Goal: Task Accomplishment & Management: Use online tool/utility

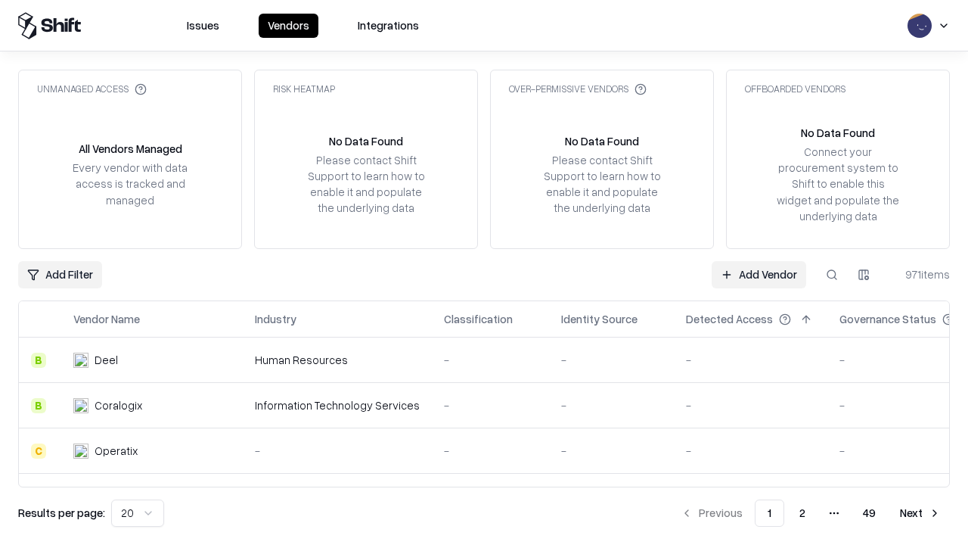
click at [759, 274] on link "Add Vendor" at bounding box center [759, 274] width 95 height 27
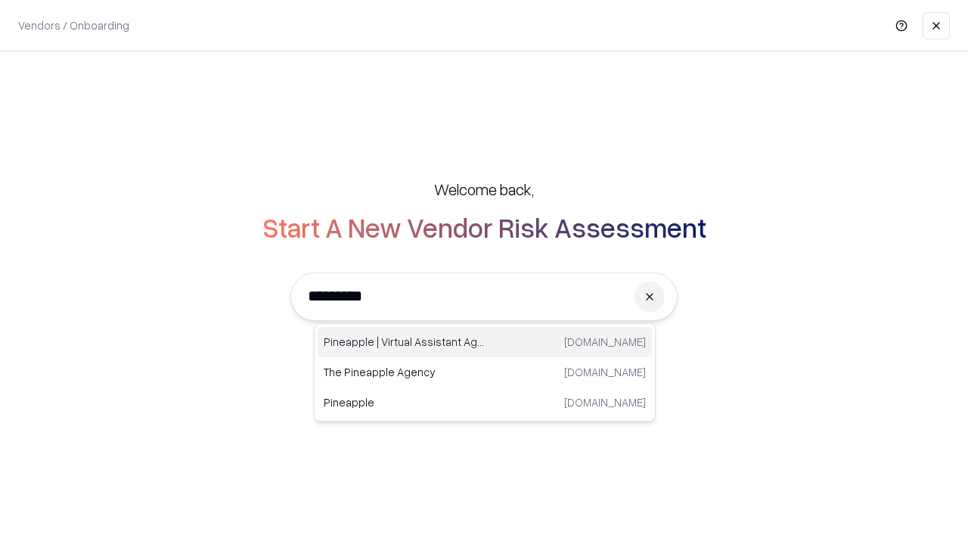
click at [485, 342] on div "Pineapple | Virtual Assistant Agency [DOMAIN_NAME]" at bounding box center [485, 342] width 334 height 30
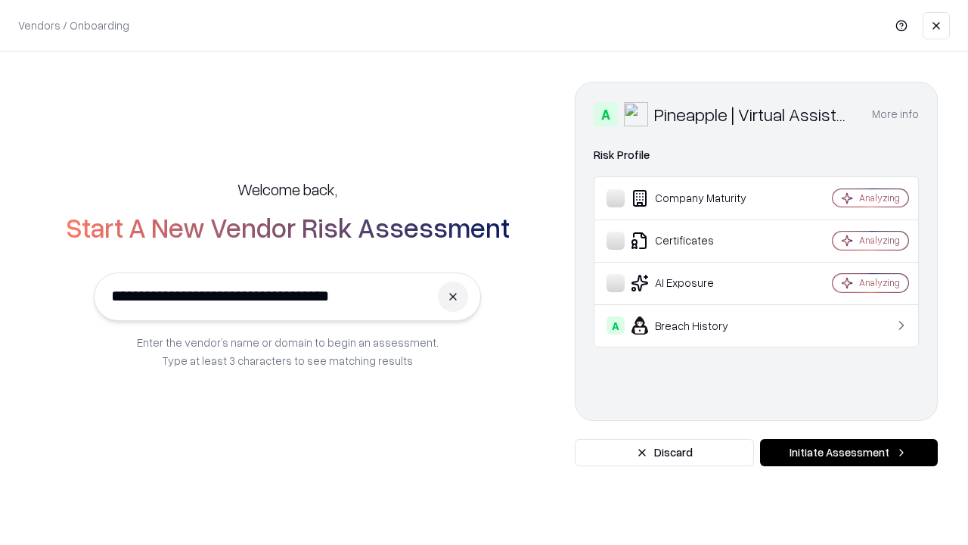
type input "**********"
click at [849, 452] on button "Initiate Assessment" at bounding box center [849, 452] width 178 height 27
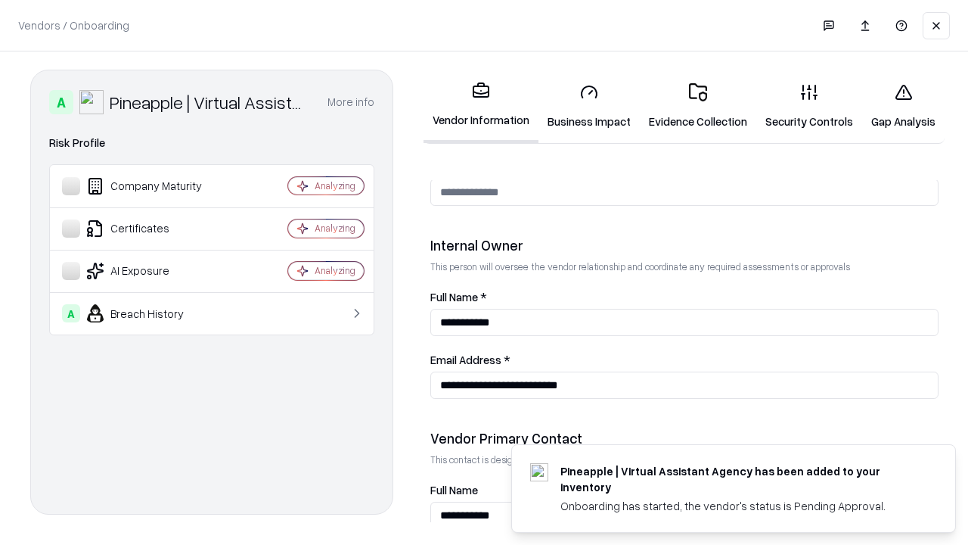
scroll to position [784, 0]
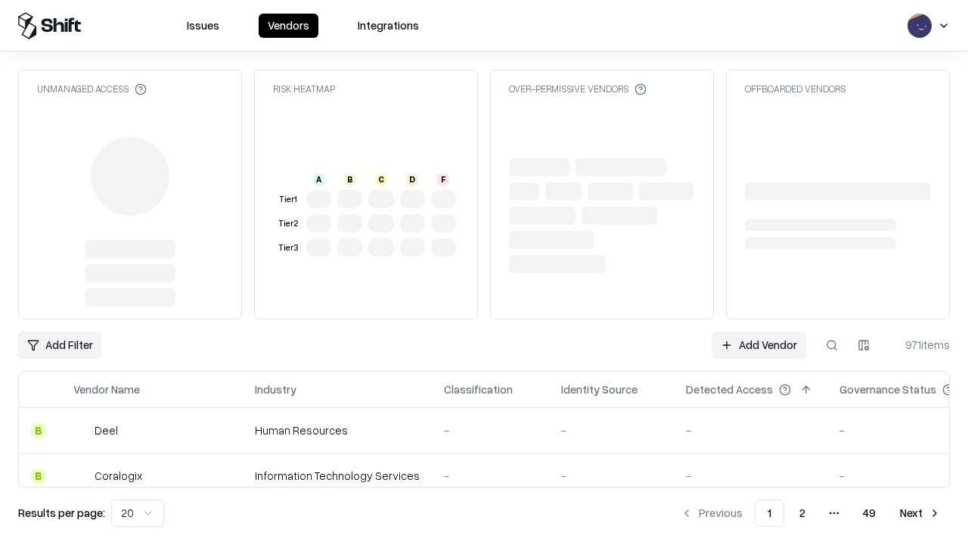
click at [759, 345] on link "Add Vendor" at bounding box center [759, 344] width 95 height 27
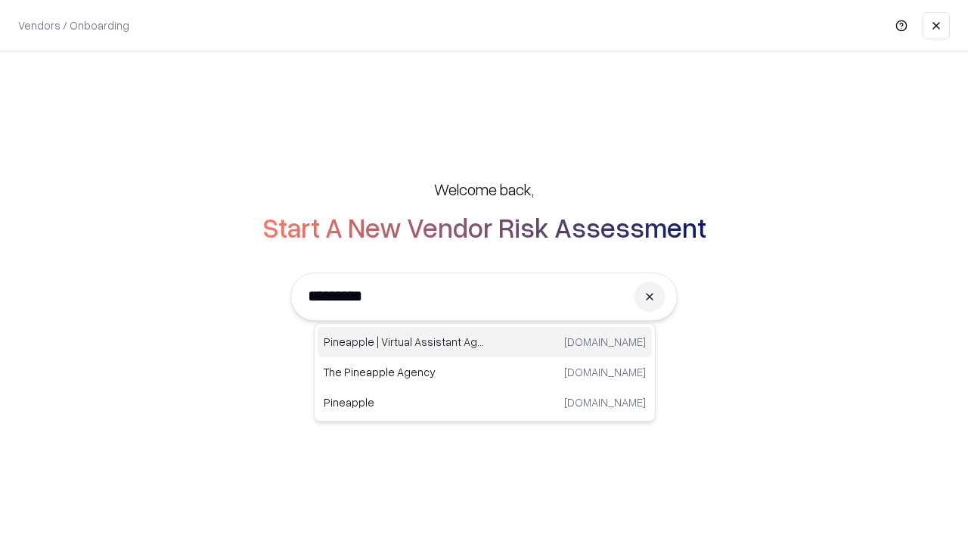
click at [485, 342] on div "Pineapple | Virtual Assistant Agency [DOMAIN_NAME]" at bounding box center [485, 342] width 334 height 30
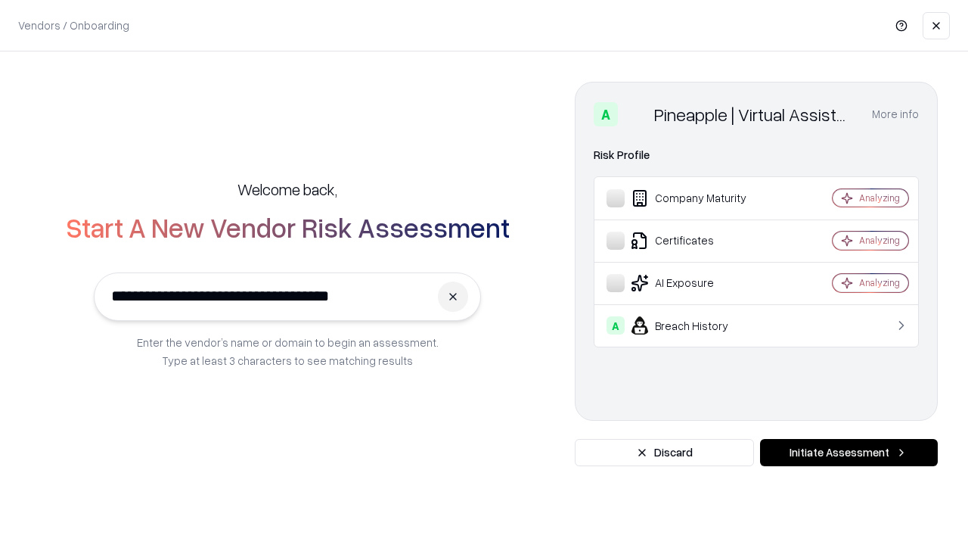
type input "**********"
click at [849, 452] on button "Initiate Assessment" at bounding box center [849, 452] width 178 height 27
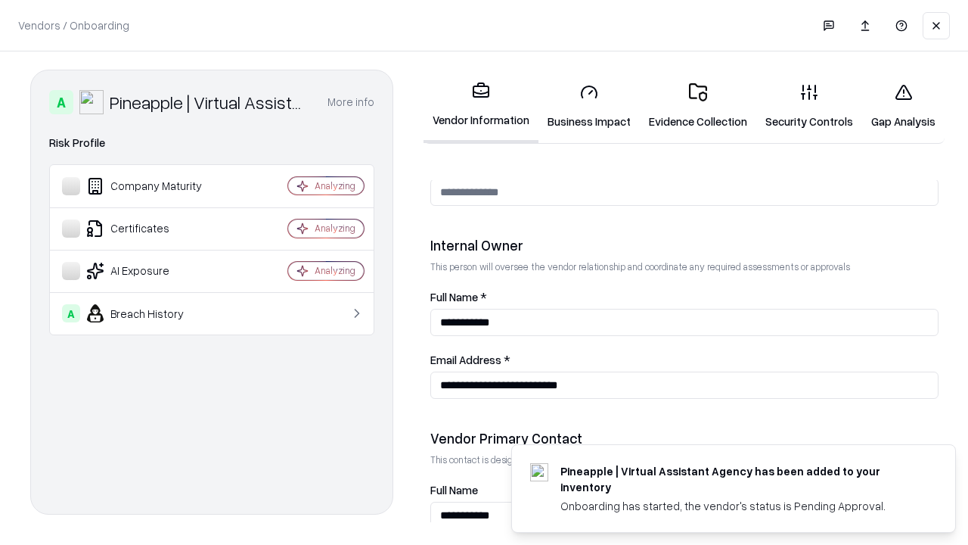
scroll to position [784, 0]
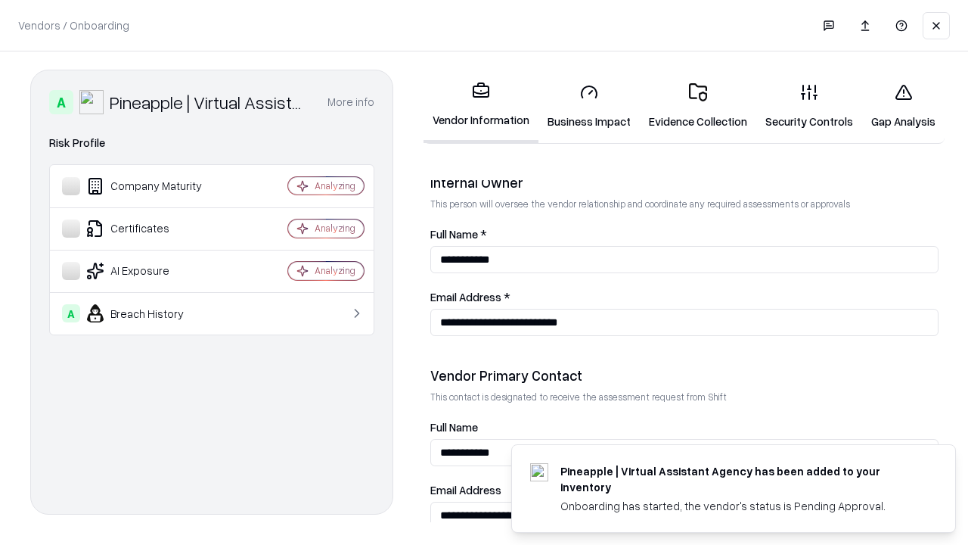
click at [903, 106] on link "Gap Analysis" at bounding box center [903, 106] width 82 height 70
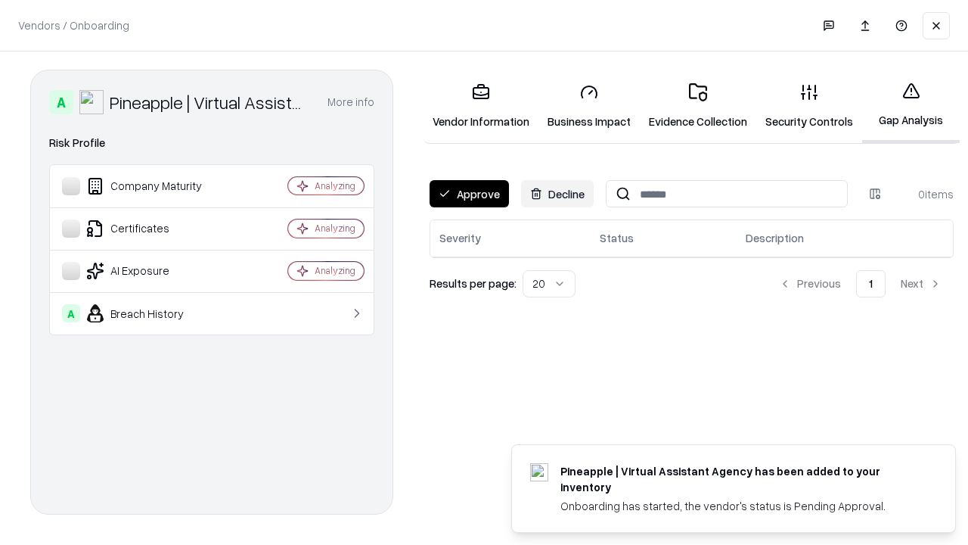
click at [469, 194] on button "Approve" at bounding box center [469, 193] width 79 height 27
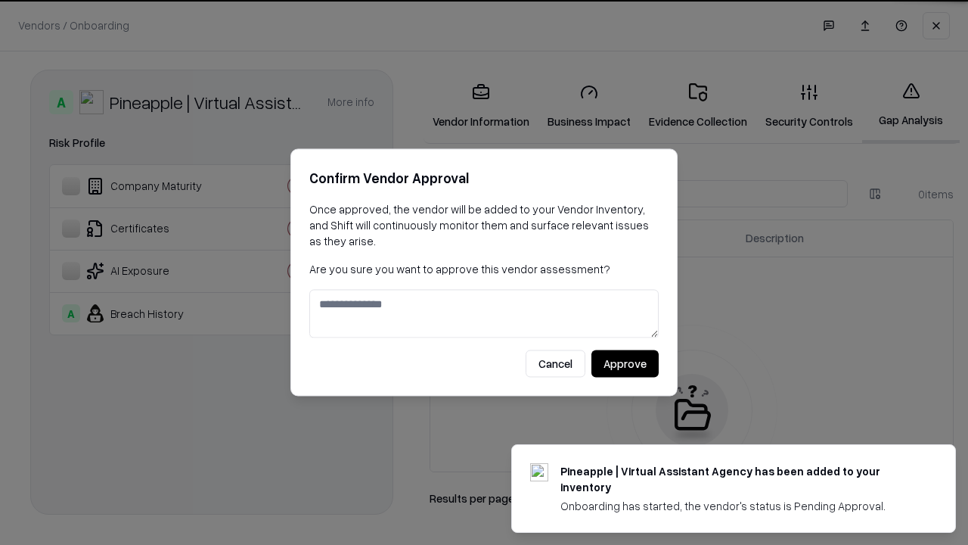
click at [625, 363] on button "Approve" at bounding box center [625, 363] width 67 height 27
